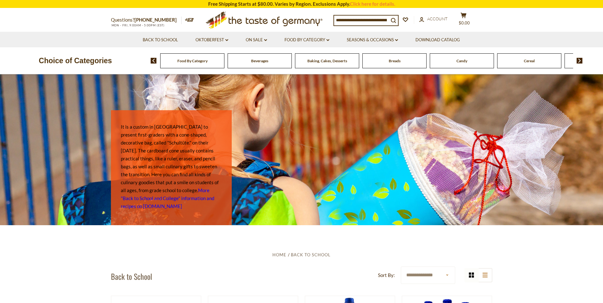
click at [334, 62] on span "Baking, Cakes, Desserts" at bounding box center [327, 61] width 40 height 5
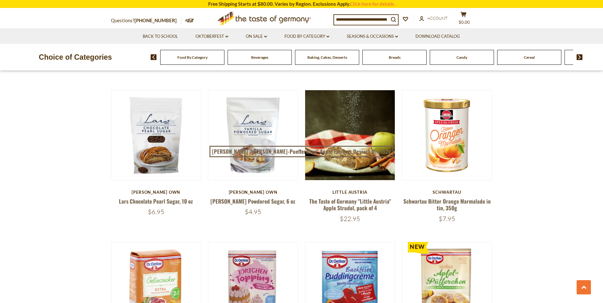
scroll to position [1463, 0]
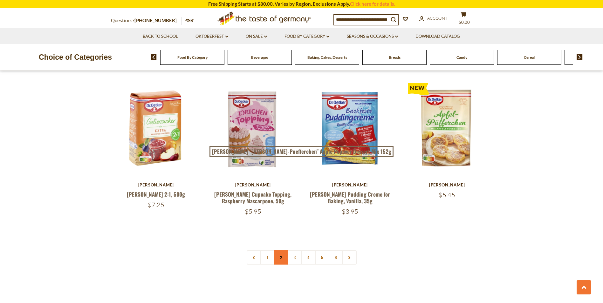
click at [279, 251] on link "2" at bounding box center [281, 258] width 14 height 14
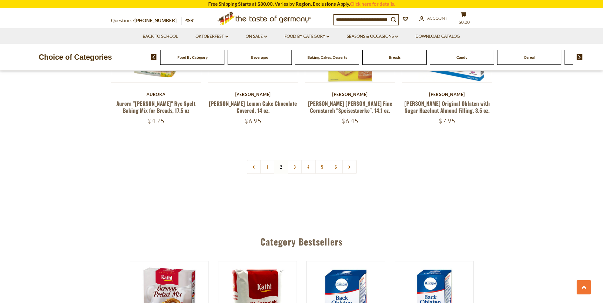
scroll to position [1571, 0]
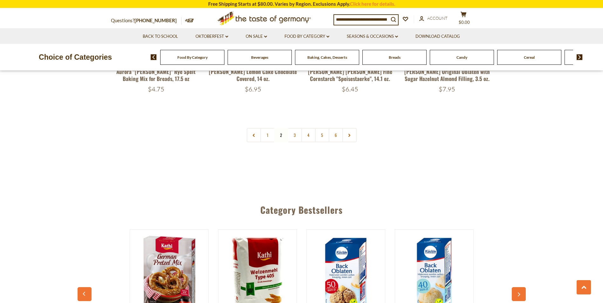
drag, startPoint x: 293, startPoint y: 114, endPoint x: 302, endPoint y: 114, distance: 8.9
click at [294, 128] on link "3" at bounding box center [295, 135] width 14 height 14
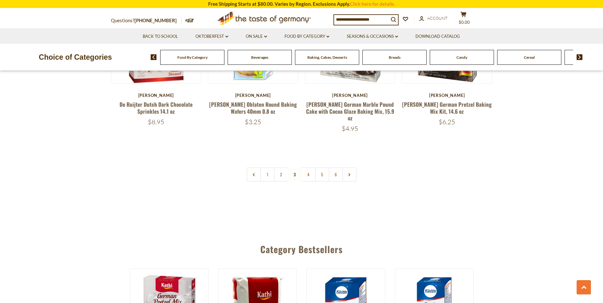
scroll to position [1539, 0]
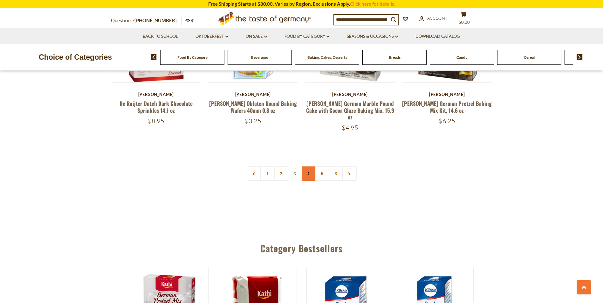
click at [308, 167] on link "4" at bounding box center [308, 174] width 14 height 14
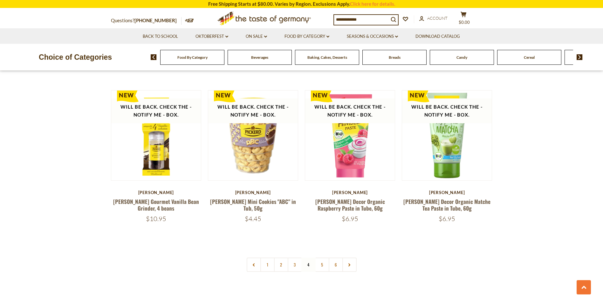
scroll to position [1571, 0]
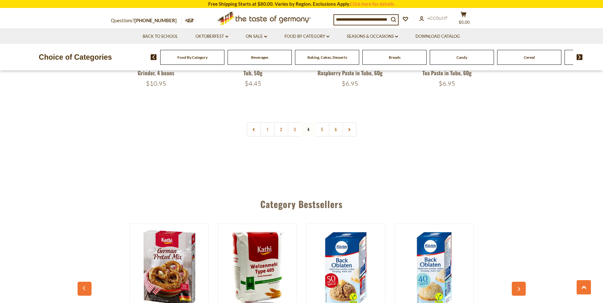
drag, startPoint x: 322, startPoint y: 124, endPoint x: 326, endPoint y: 124, distance: 3.9
click at [322, 124] on link "5" at bounding box center [322, 129] width 14 height 14
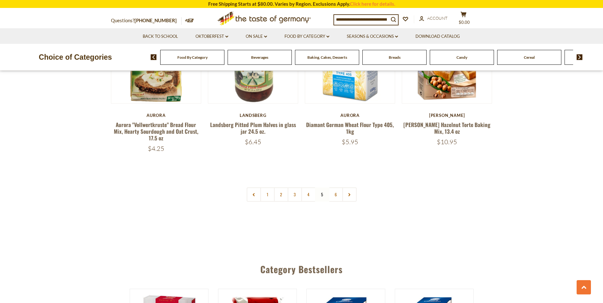
scroll to position [1539, 0]
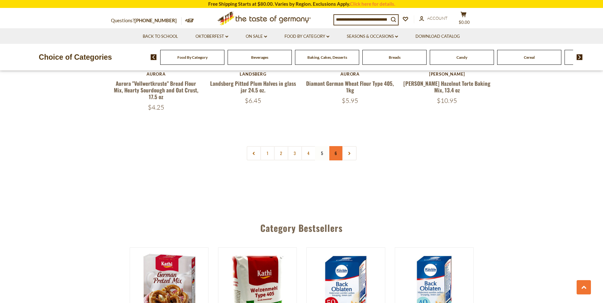
click at [334, 148] on link "6" at bounding box center [336, 153] width 14 height 14
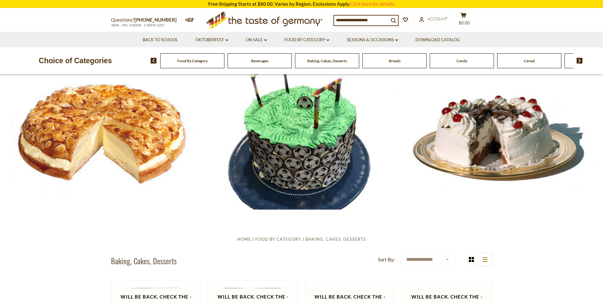
scroll to position [0, 0]
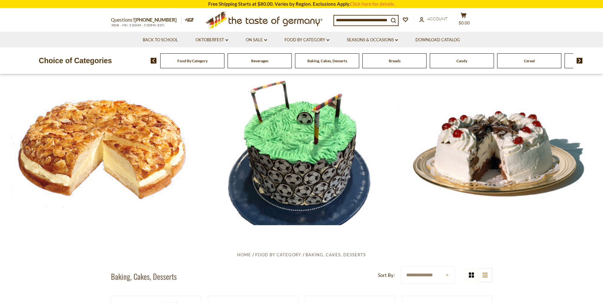
click at [224, 65] on div "Candy" at bounding box center [192, 60] width 64 height 15
click at [578, 58] on img at bounding box center [580, 61] width 6 height 6
click at [578, 60] on img at bounding box center [580, 61] width 6 height 6
click at [584, 60] on div "Food By Category Beverages Baking, Cakes, Desserts Breads Candy Cereal Cookies …" at bounding box center [377, 60] width 452 height 15
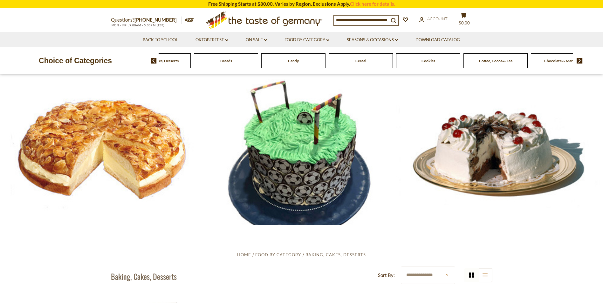
click at [56, 64] on div "Chocolate & Marzipan" at bounding box center [24, 60] width 64 height 15
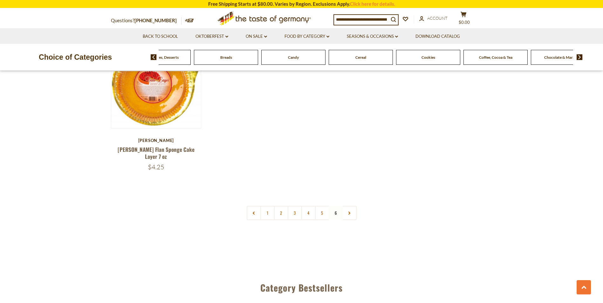
scroll to position [890, 0]
